Goal: Task Accomplishment & Management: Complete application form

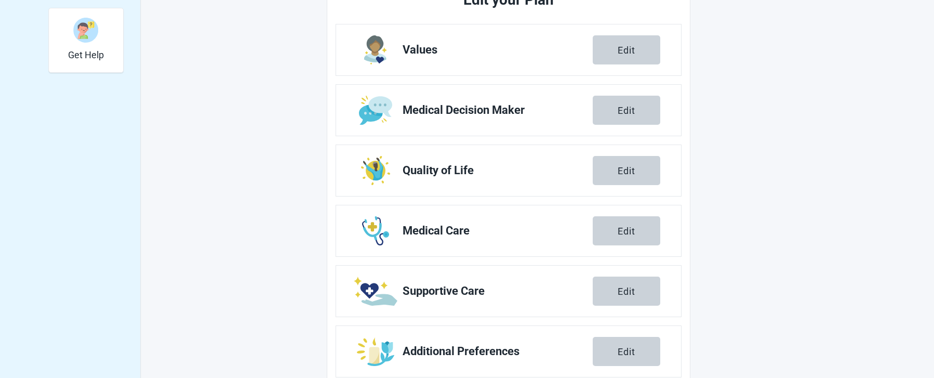
scroll to position [372, 0]
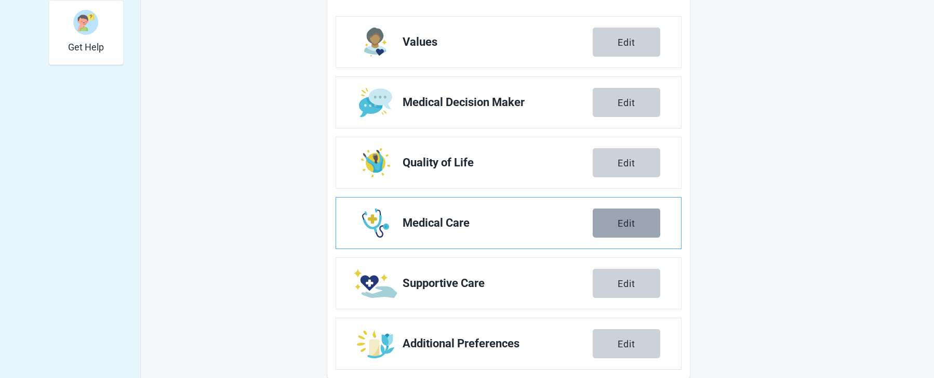
click at [614, 228] on button "Edit" at bounding box center [626, 222] width 68 height 29
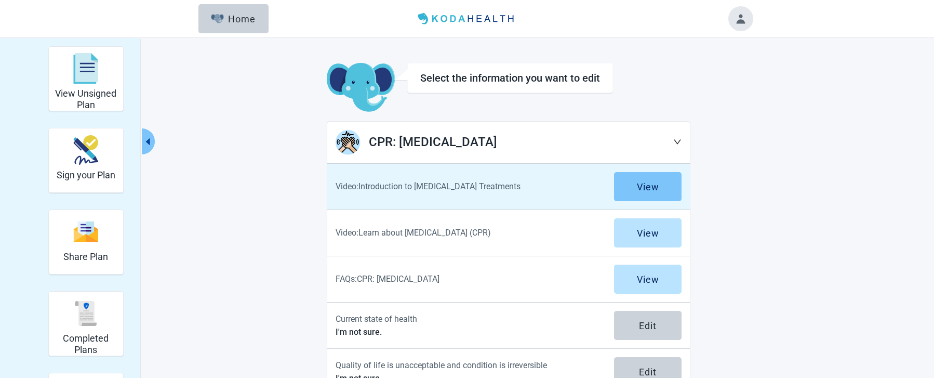
click at [637, 187] on div "View" at bounding box center [648, 186] width 22 height 10
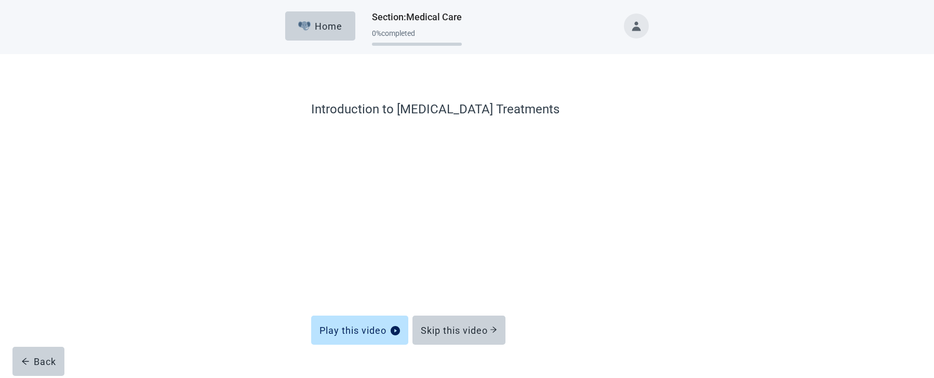
click at [659, 196] on div "Introduction to [MEDICAL_DATA] Treatments Play this video Skip this video Back" at bounding box center [467, 238] width 436 height 326
